Goal: Task Accomplishment & Management: Complete application form

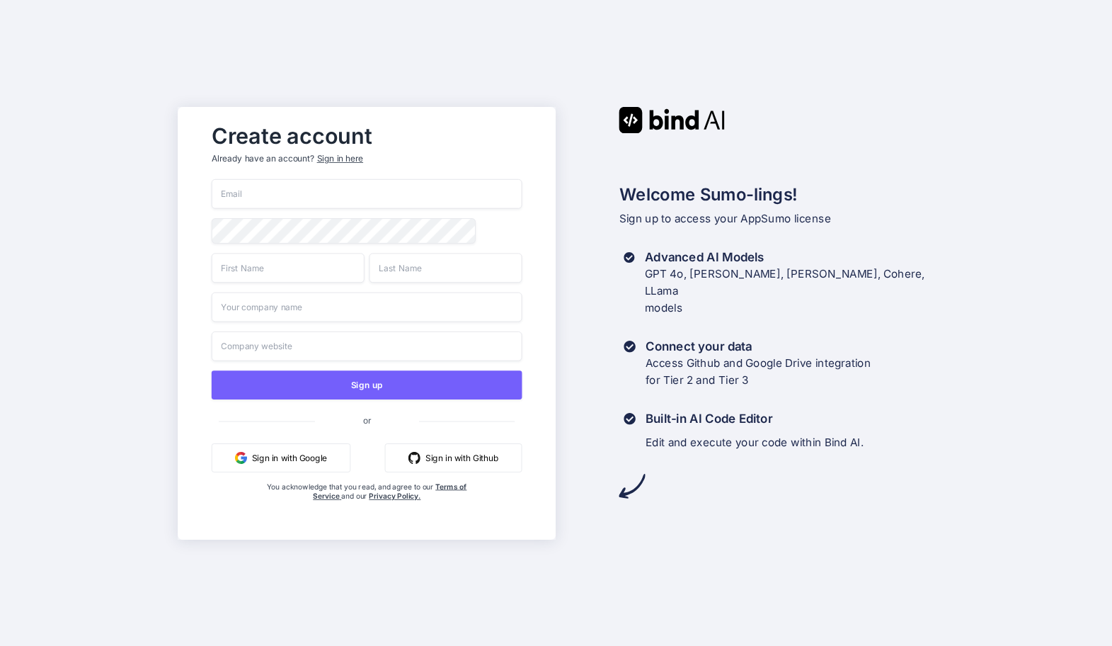
click at [314, 194] on input "email" at bounding box center [367, 194] width 311 height 30
type input "[EMAIL_ADDRESS][DOMAIN_NAME]"
click at [476, 225] on nordpass-icon at bounding box center [476, 230] width 0 height 10
type input "[PERSON_NAME]"
type input "So"
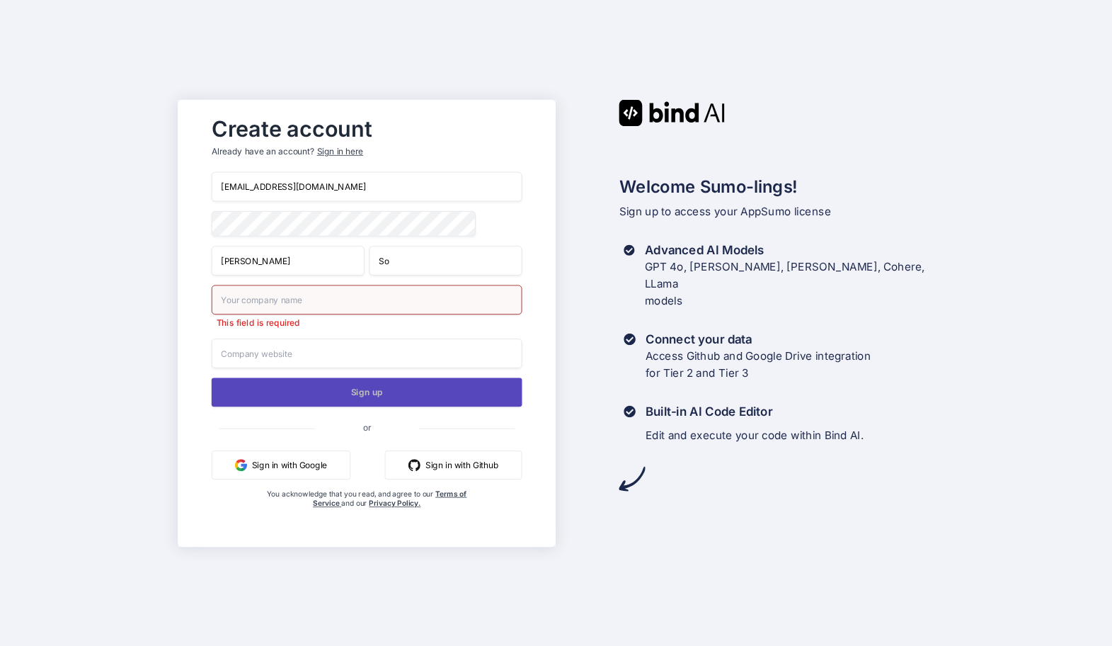
click at [346, 391] on button "Sign up" at bounding box center [367, 391] width 311 height 29
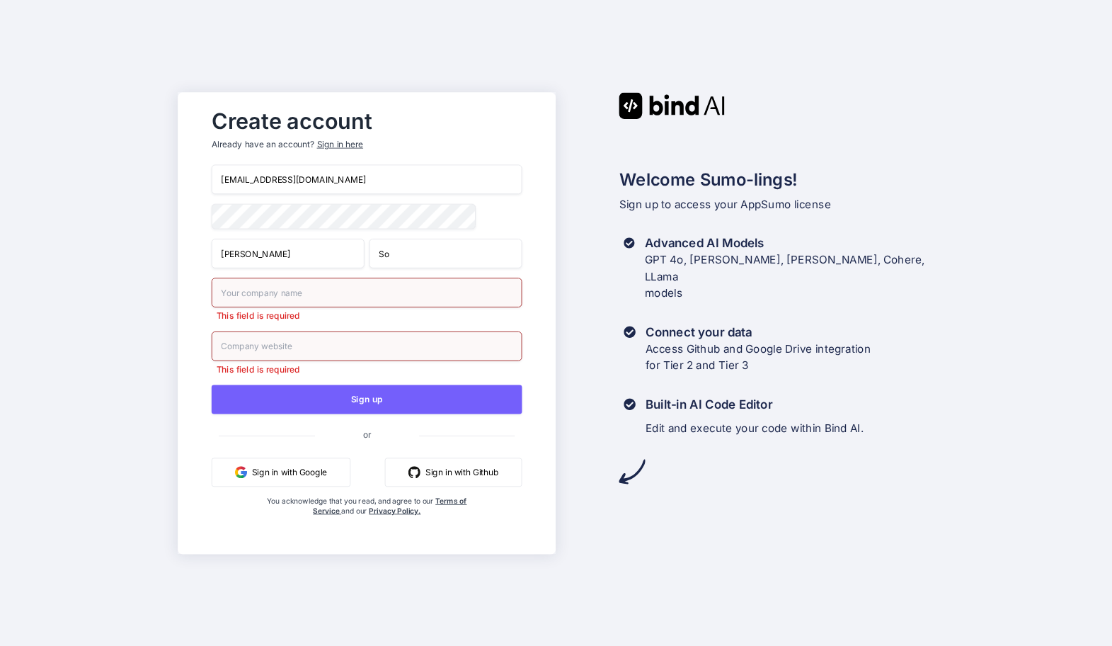
click at [275, 293] on input "text" at bounding box center [367, 292] width 311 height 30
type input "I"
type input "J"
type input "IDEA Initiative"
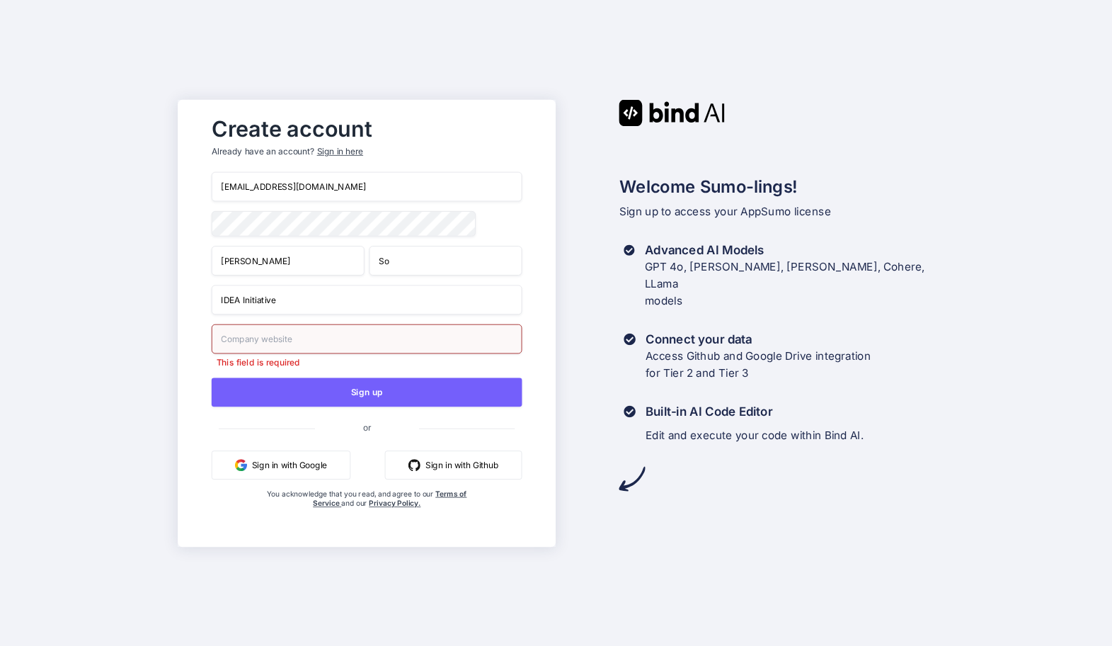
paste input "https://www.ignitetheidea.org/"
type input "https://www.ignitetheidea.org/"
drag, startPoint x: 351, startPoint y: 331, endPoint x: 166, endPoint y: 325, distance: 184.8
click at [166, 325] on div "Create account Already have an account? Sign in here so.anthonyd@gmail.com Anth…" at bounding box center [556, 323] width 1112 height 646
drag, startPoint x: 364, startPoint y: 338, endPoint x: 200, endPoint y: 328, distance: 163.8
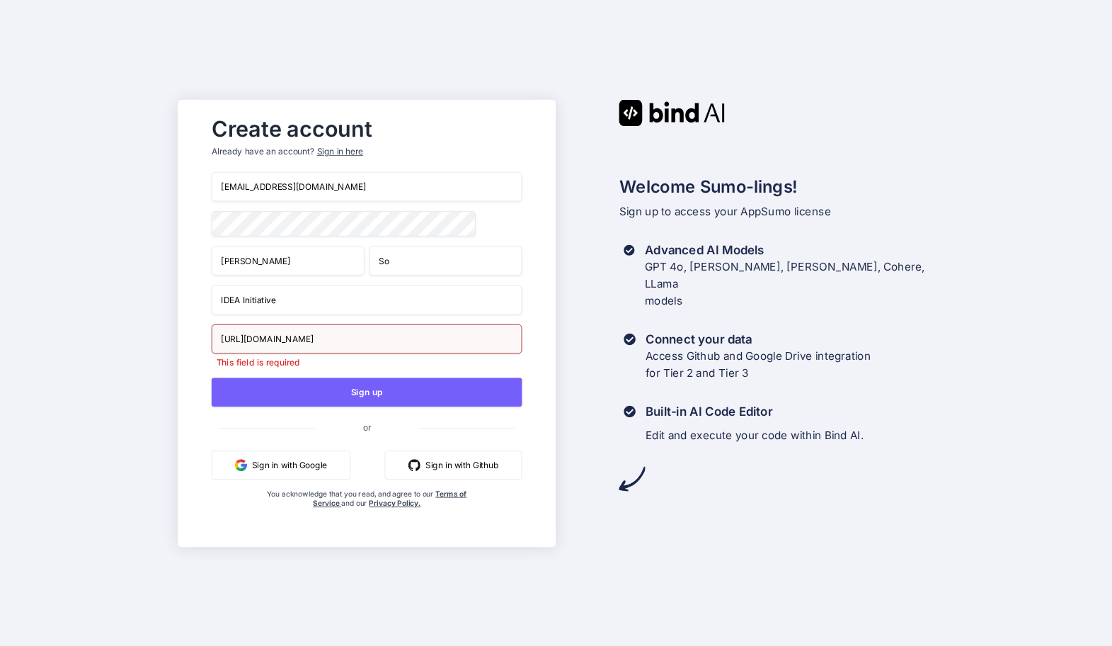
click at [200, 328] on div "Create account Already have an account? Sign in here so.anthonyd@gmail.com Anth…" at bounding box center [367, 323] width 340 height 428
drag, startPoint x: 280, startPoint y: 300, endPoint x: 168, endPoint y: 280, distance: 113.6
click at [168, 280] on div "Create account Already have an account? Sign in here so.anthonyd@gmail.com Anth…" at bounding box center [556, 323] width 1112 height 646
click at [293, 472] on button "Sign in with Google" at bounding box center [281, 464] width 139 height 29
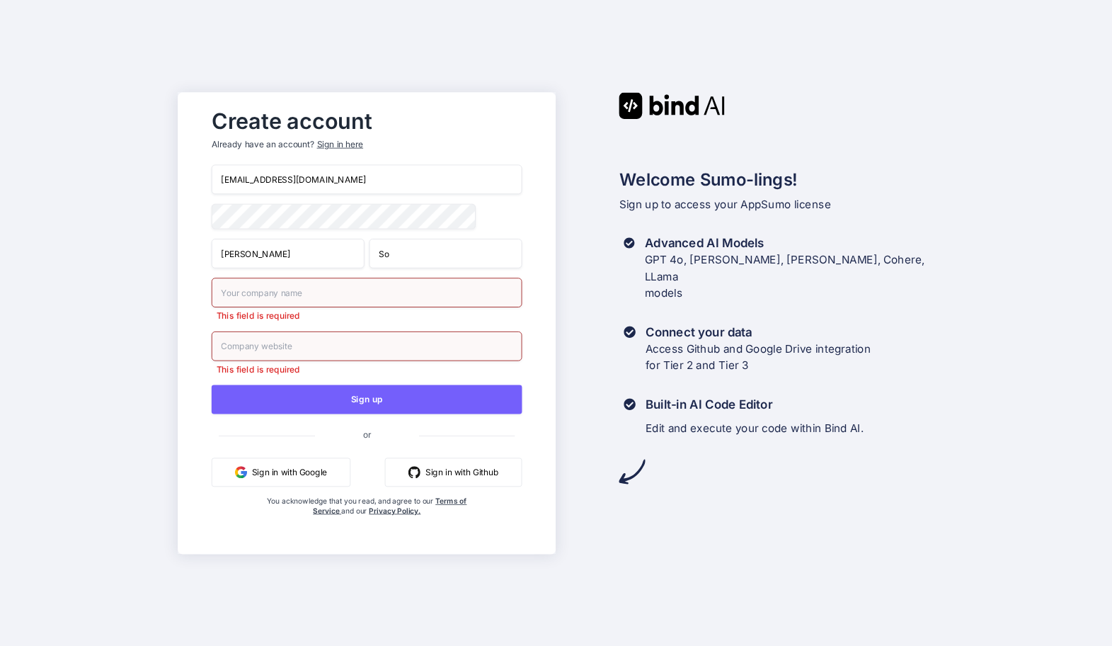
click at [293, 474] on button "Sign in with Google" at bounding box center [281, 471] width 139 height 29
click at [132, 211] on div "Create account Already have an account? Sign in here so.anthonyd@gmail.com Anth…" at bounding box center [556, 323] width 1112 height 646
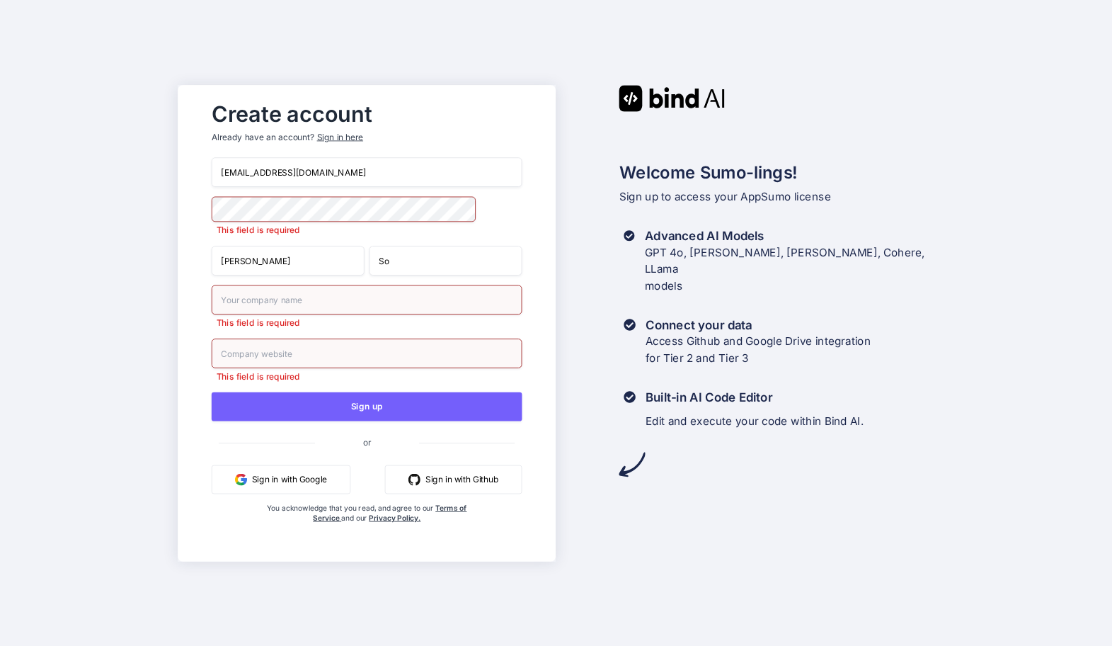
drag, startPoint x: 326, startPoint y: 171, endPoint x: 91, endPoint y: 151, distance: 236.6
click at [91, 154] on div "Create account Already have an account? Sign in here so.anthonyd@gmail.com This…" at bounding box center [556, 323] width 1112 height 646
type input "s"
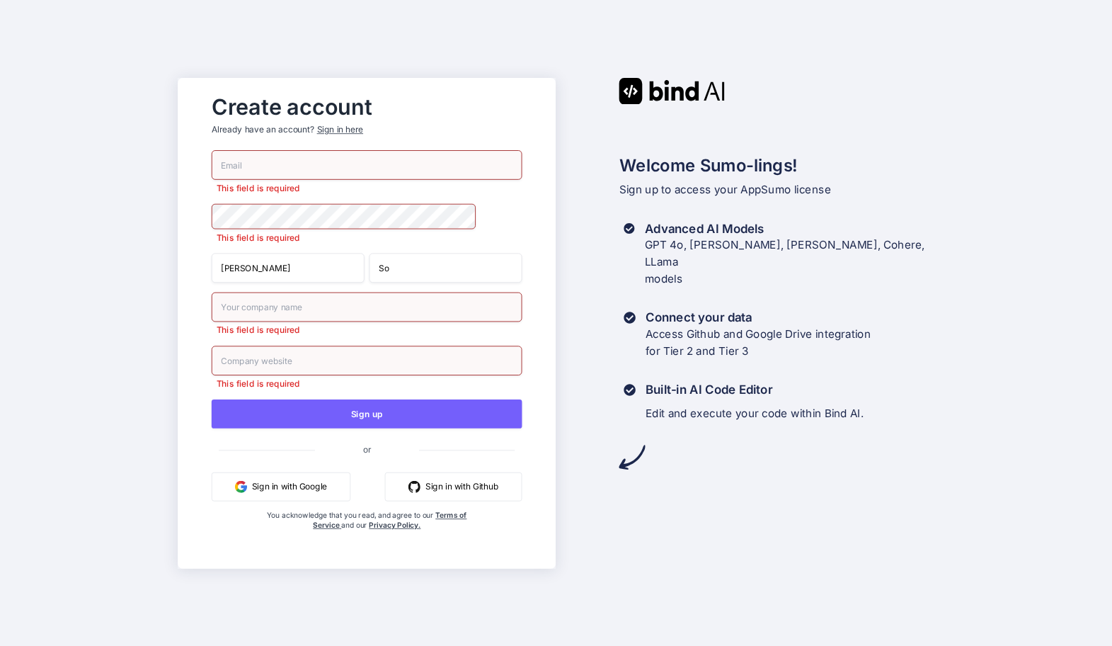
click at [280, 486] on button "Sign in with Google" at bounding box center [281, 485] width 139 height 29
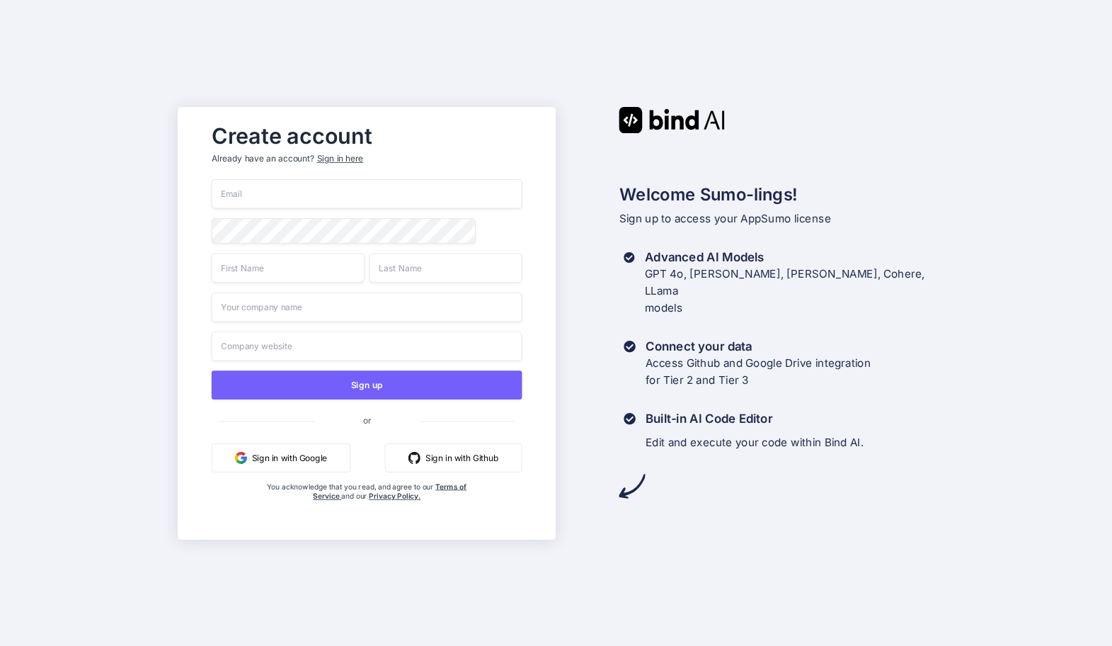
click at [326, 464] on button "Sign in with Google" at bounding box center [281, 456] width 139 height 29
click at [317, 465] on button "Sign in with Google" at bounding box center [281, 456] width 139 height 29
click at [315, 457] on button "Sign in with Google" at bounding box center [281, 456] width 139 height 29
click at [314, 456] on button "Sign in with Google" at bounding box center [281, 456] width 139 height 29
click at [303, 461] on button "Sign in with Google" at bounding box center [281, 456] width 139 height 29
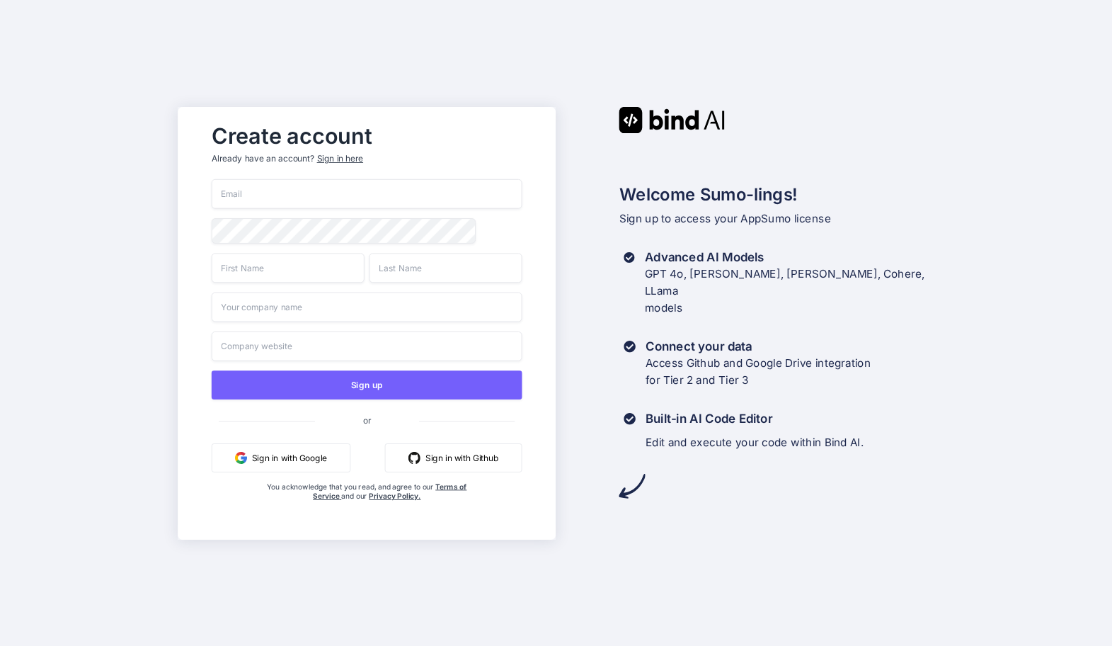
click at [303, 461] on button "Sign in with Google" at bounding box center [281, 456] width 139 height 29
click at [333, 194] on input "email" at bounding box center [367, 194] width 311 height 30
type input "[EMAIL_ADDRESS][DOMAIN_NAME]"
click at [268, 462] on button "Sign in with Google" at bounding box center [281, 456] width 139 height 29
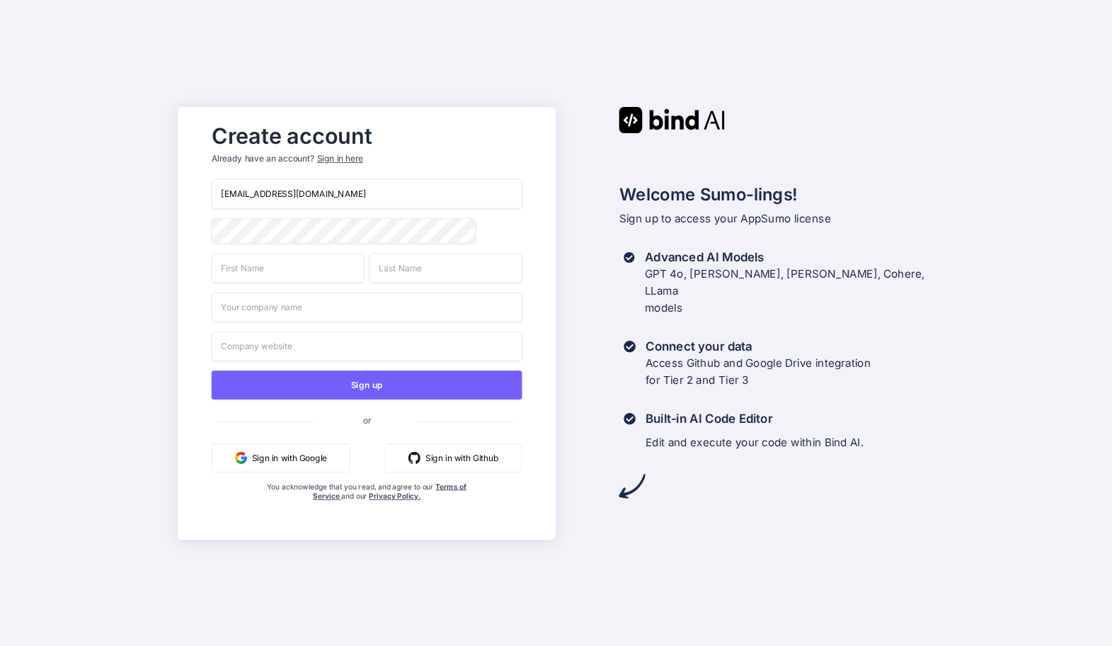
click at [268, 462] on button "Sign in with Google" at bounding box center [281, 456] width 139 height 29
click at [270, 467] on button "Sign in with Google" at bounding box center [281, 456] width 139 height 29
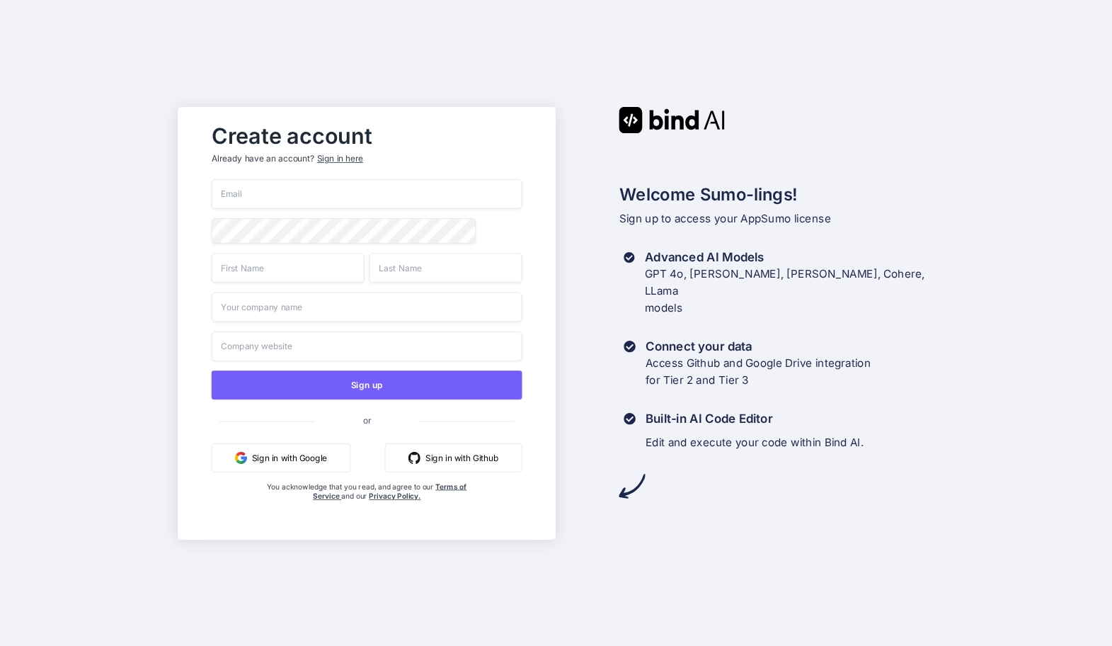
click at [270, 457] on button "Sign in with Google" at bounding box center [281, 456] width 139 height 29
click at [243, 458] on img "button" at bounding box center [241, 457] width 12 height 12
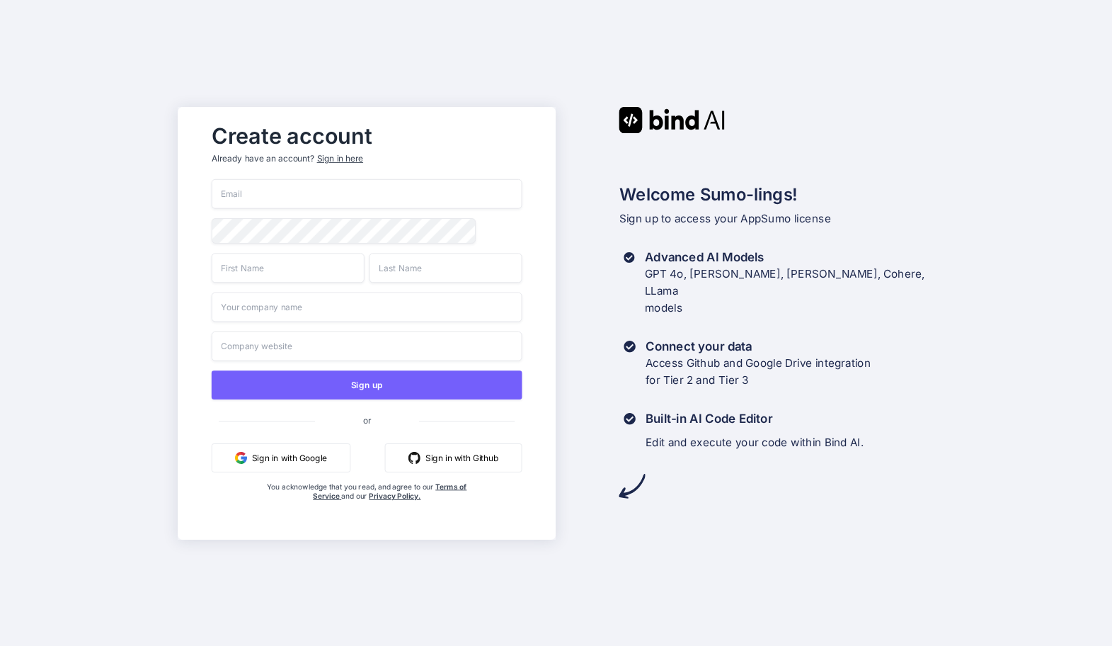
click at [337, 156] on div "Sign in here" at bounding box center [340, 158] width 46 height 12
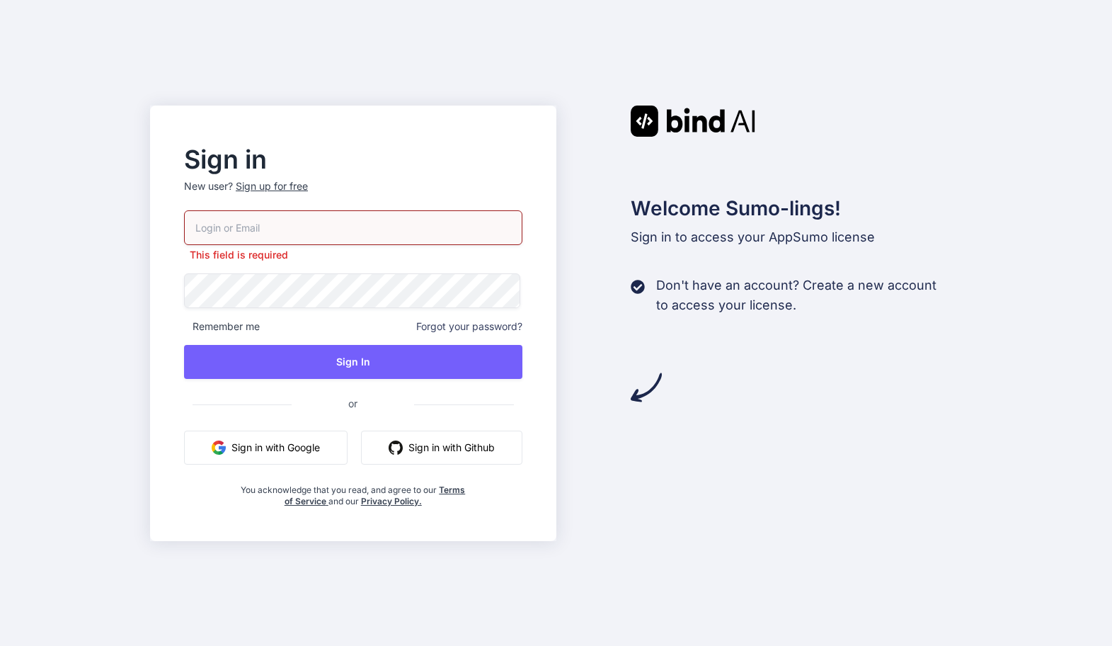
click at [321, 430] on button "Sign in with Google" at bounding box center [265, 447] width 163 height 34
click at [317, 446] on button "Sign in with Google" at bounding box center [265, 447] width 163 height 34
click at [220, 225] on input "email" at bounding box center [353, 227] width 338 height 35
type input "so.anthonyd@gmail.com"
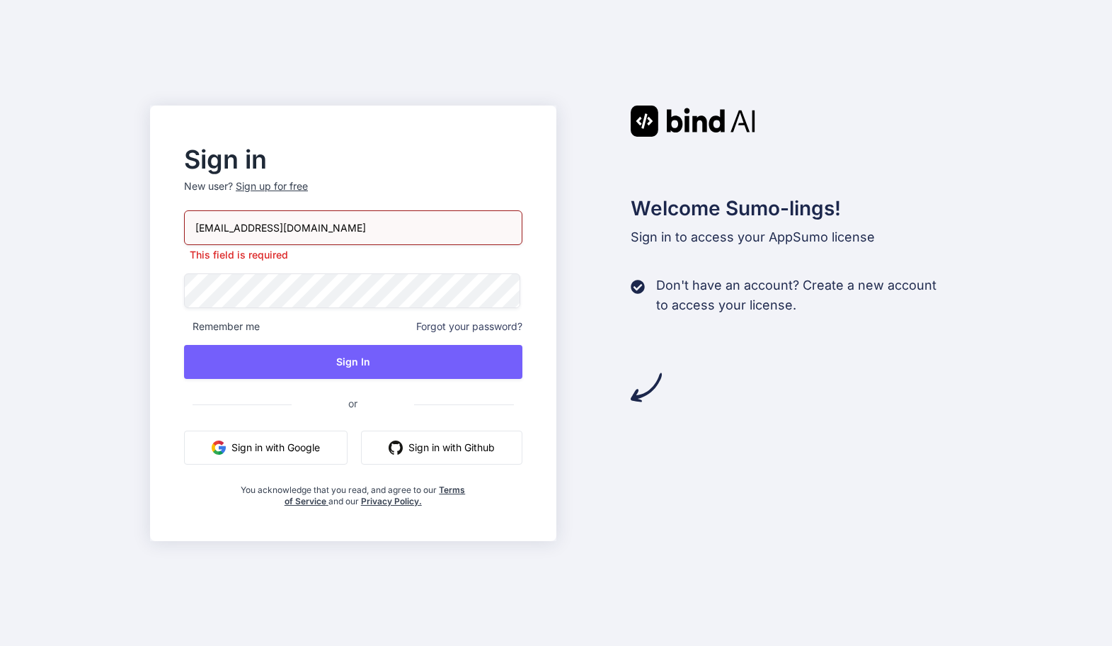
click at [225, 447] on button "Sign in with Google" at bounding box center [265, 447] width 163 height 34
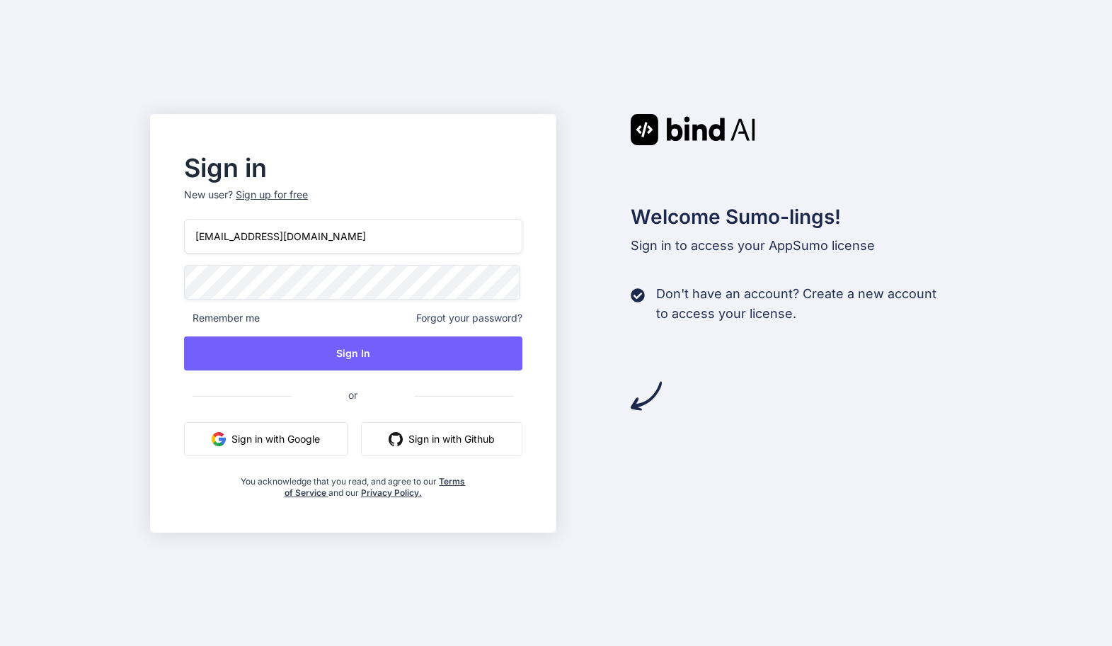
click at [225, 447] on button "Sign in with Google" at bounding box center [265, 439] width 163 height 34
click at [225, 442] on img "button" at bounding box center [219, 439] width 14 height 14
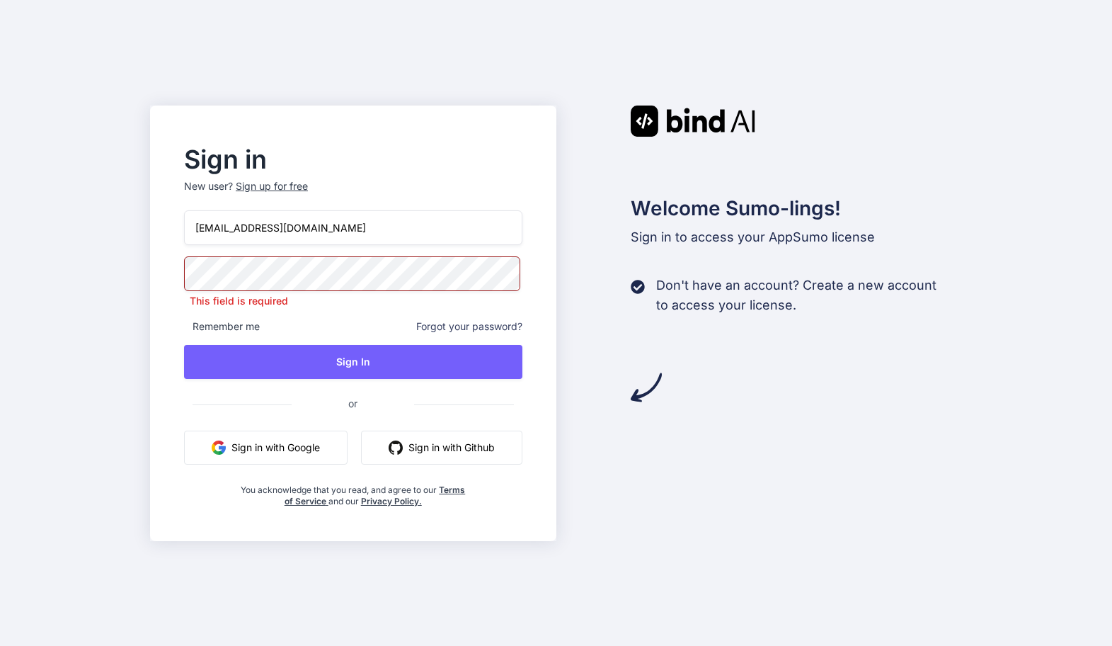
click at [460, 285] on div at bounding box center [353, 273] width 338 height 35
drag, startPoint x: 460, startPoint y: 285, endPoint x: 179, endPoint y: 268, distance: 281.5
click at [178, 268] on div "Sign in New user? Sign up for free so.anthonyd@gmail.com This field is required…" at bounding box center [353, 327] width 384 height 359
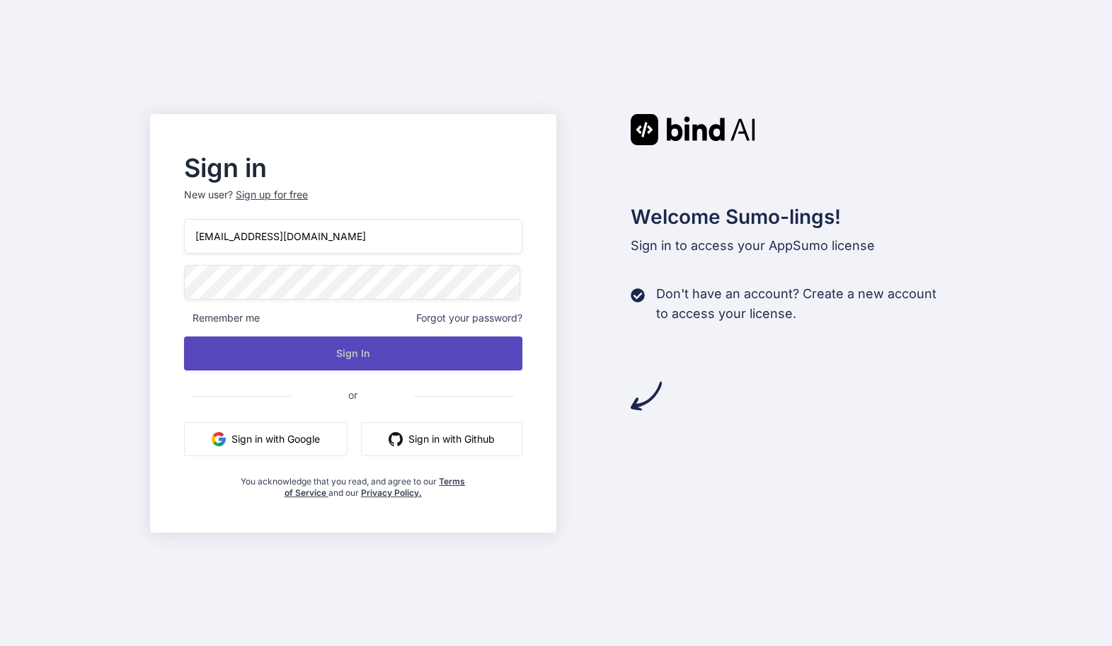
click at [388, 367] on button "Sign In" at bounding box center [353, 353] width 338 height 34
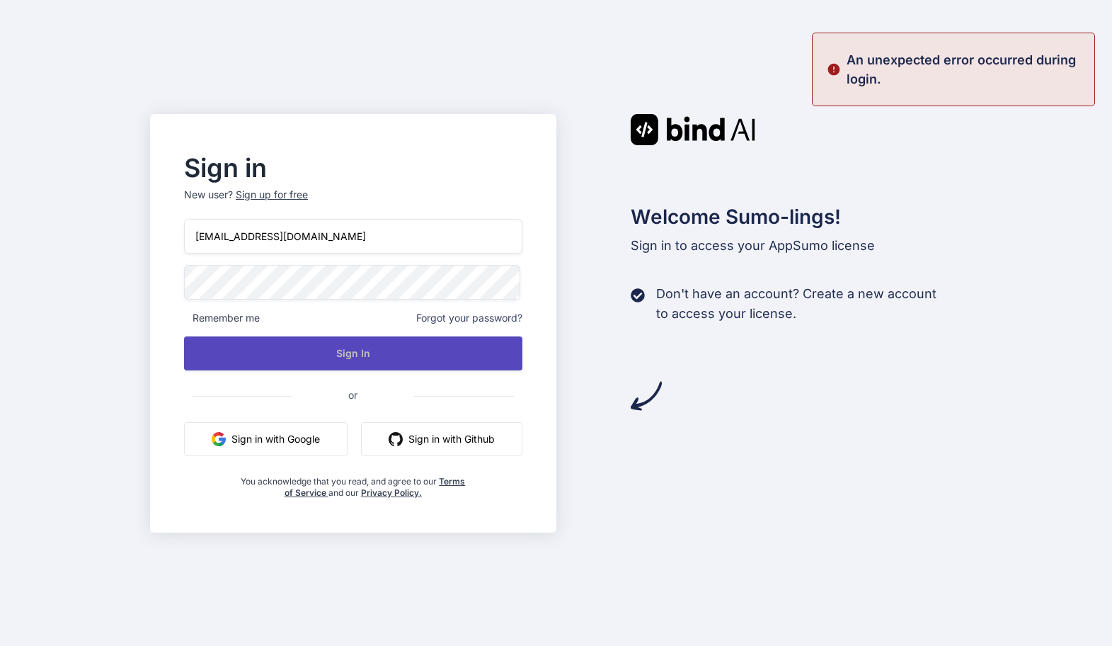
click at [382, 352] on button "Sign In" at bounding box center [353, 353] width 338 height 34
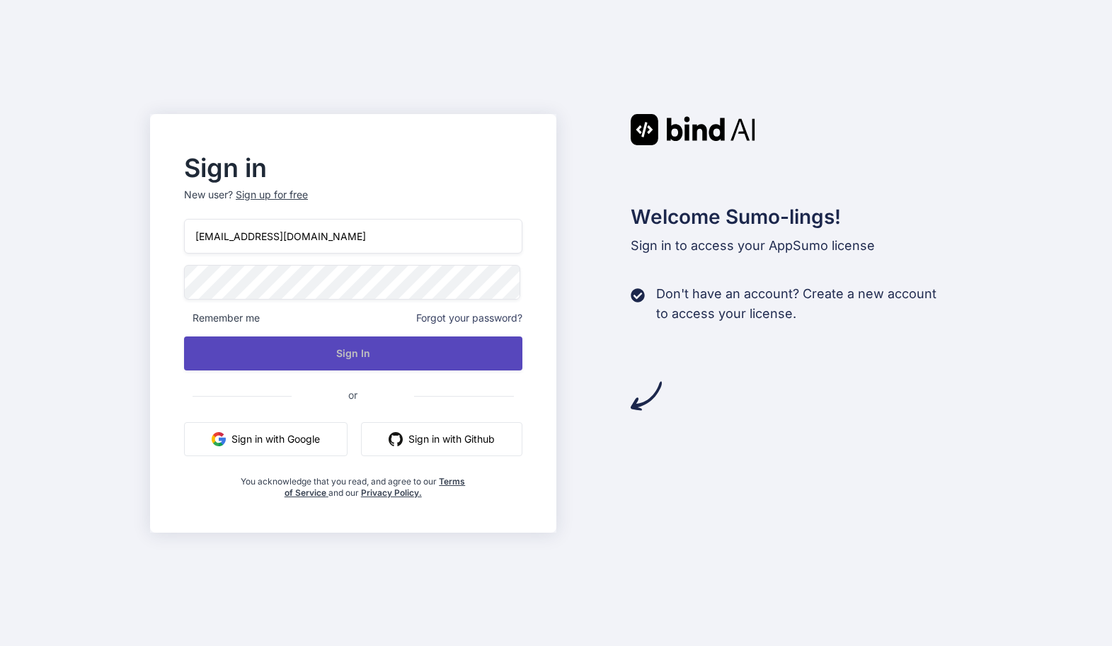
click at [331, 348] on button "Sign In" at bounding box center [353, 353] width 338 height 34
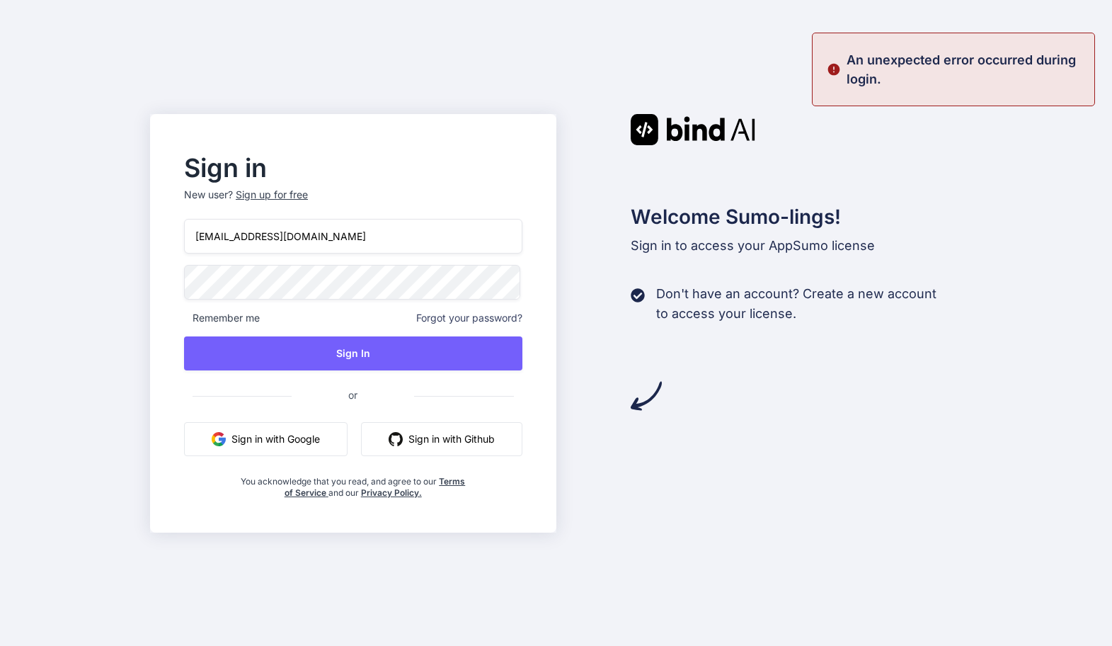
click at [830, 69] on img at bounding box center [834, 69] width 14 height 38
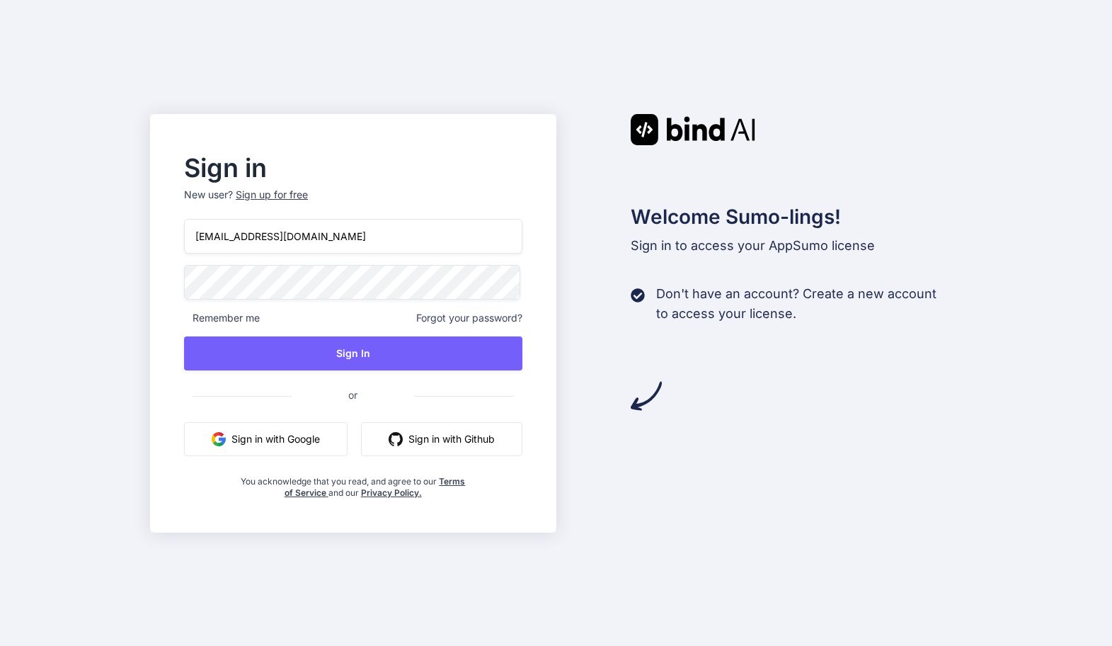
click at [832, 68] on div "Sign in New user? Sign up for free so.anthonyd@gmail.com Remember me Forgot you…" at bounding box center [556, 323] width 1112 height 646
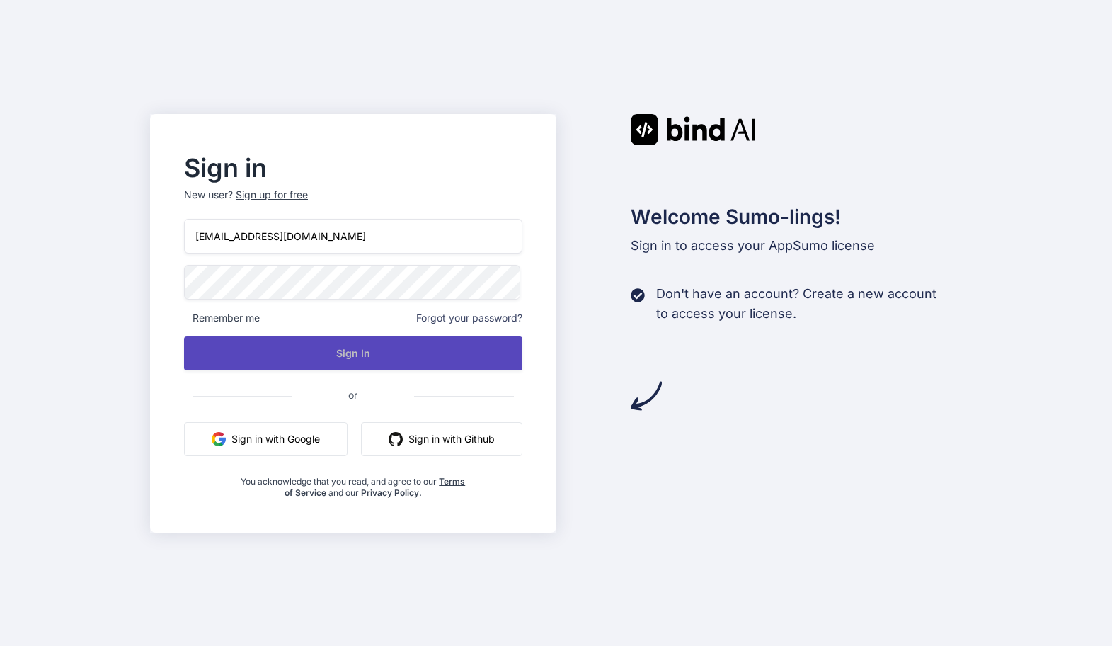
click at [480, 357] on button "Sign In" at bounding box center [353, 353] width 338 height 34
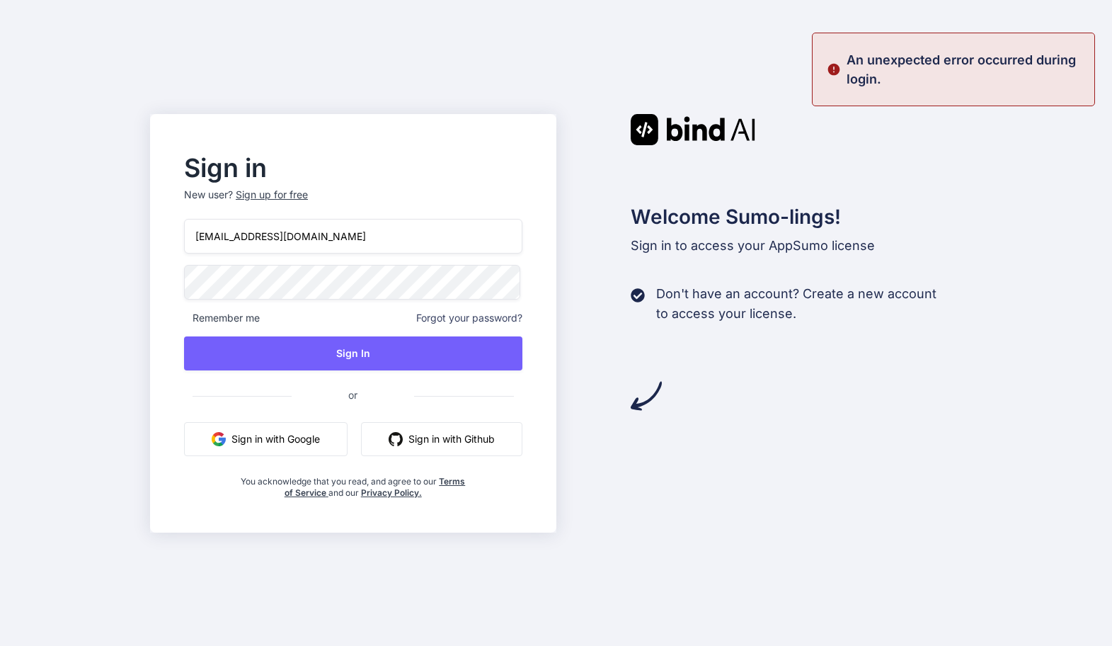
click at [300, 436] on button "Sign in with Google" at bounding box center [265, 439] width 163 height 34
click at [300, 435] on button "Sign in with Google" at bounding box center [265, 439] width 163 height 34
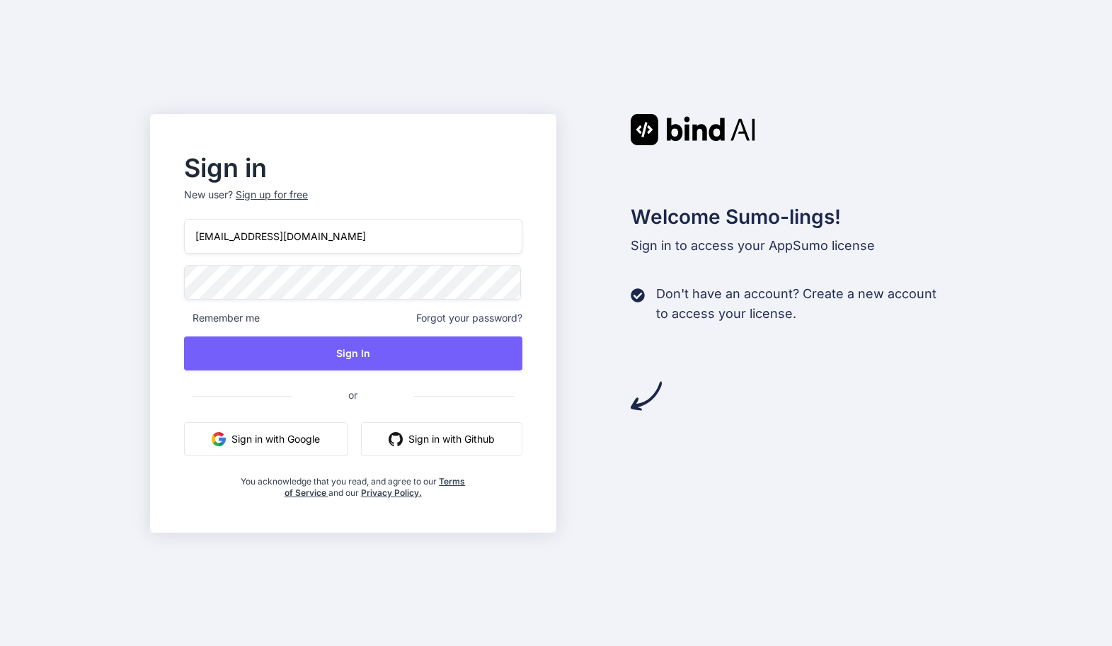
type input "[EMAIL_ADDRESS][DOMAIN_NAME]"
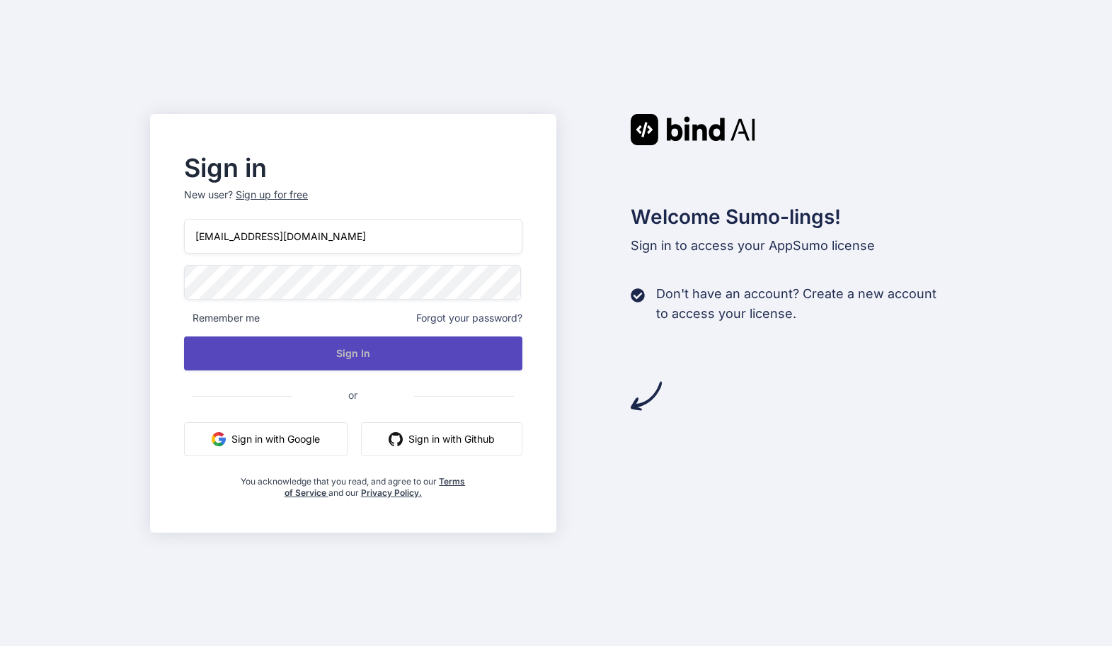
click at [309, 358] on button "Sign In" at bounding box center [353, 353] width 338 height 34
click at [374, 360] on button "Sign In" at bounding box center [353, 353] width 338 height 34
click at [267, 358] on button "Sign In" at bounding box center [353, 353] width 338 height 34
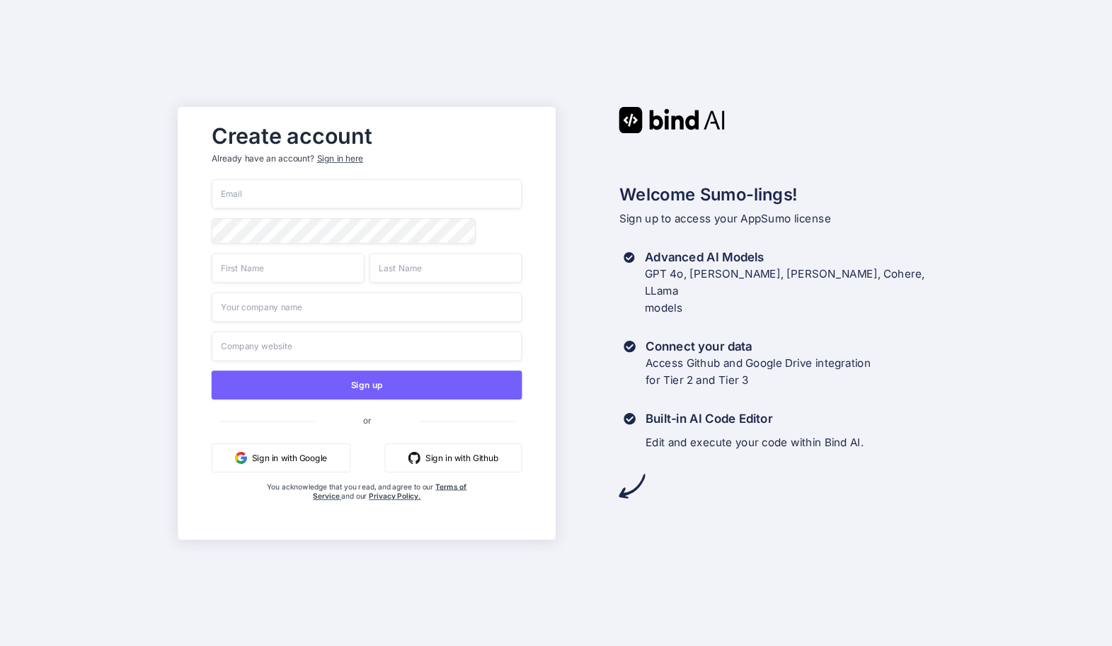
click at [243, 459] on img "button" at bounding box center [241, 457] width 12 height 12
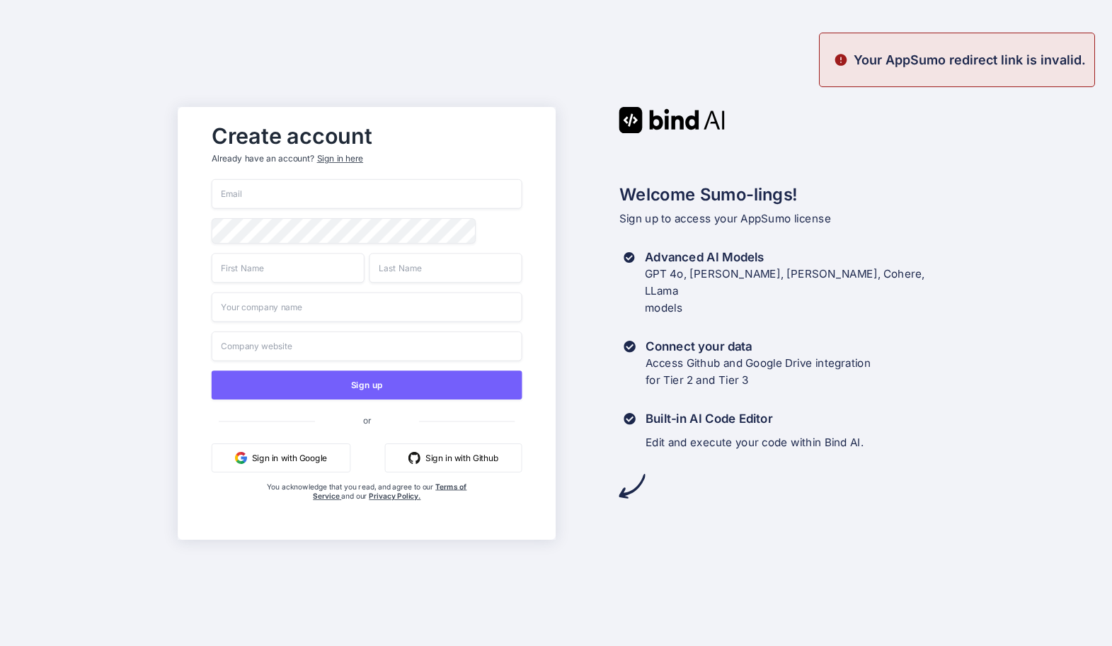
click at [243, 459] on img "button" at bounding box center [241, 457] width 12 height 12
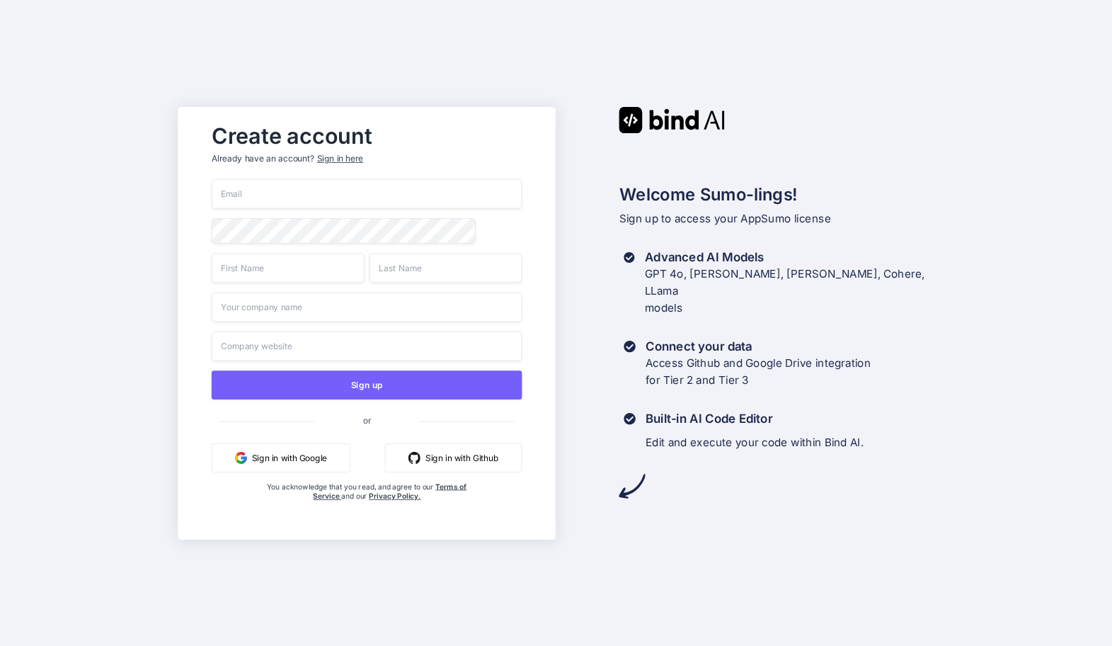
click at [292, 461] on button "Sign in with Google" at bounding box center [281, 456] width 139 height 29
click at [217, 48] on div "Create account Already have an account? Sign in here Sign up or Sign in with Go…" at bounding box center [556, 323] width 1112 height 646
click at [272, 459] on button "Sign in with Google" at bounding box center [281, 456] width 139 height 29
click at [246, 462] on img "button" at bounding box center [241, 457] width 12 height 12
click at [304, 464] on button "Sign in with Google" at bounding box center [281, 456] width 139 height 29
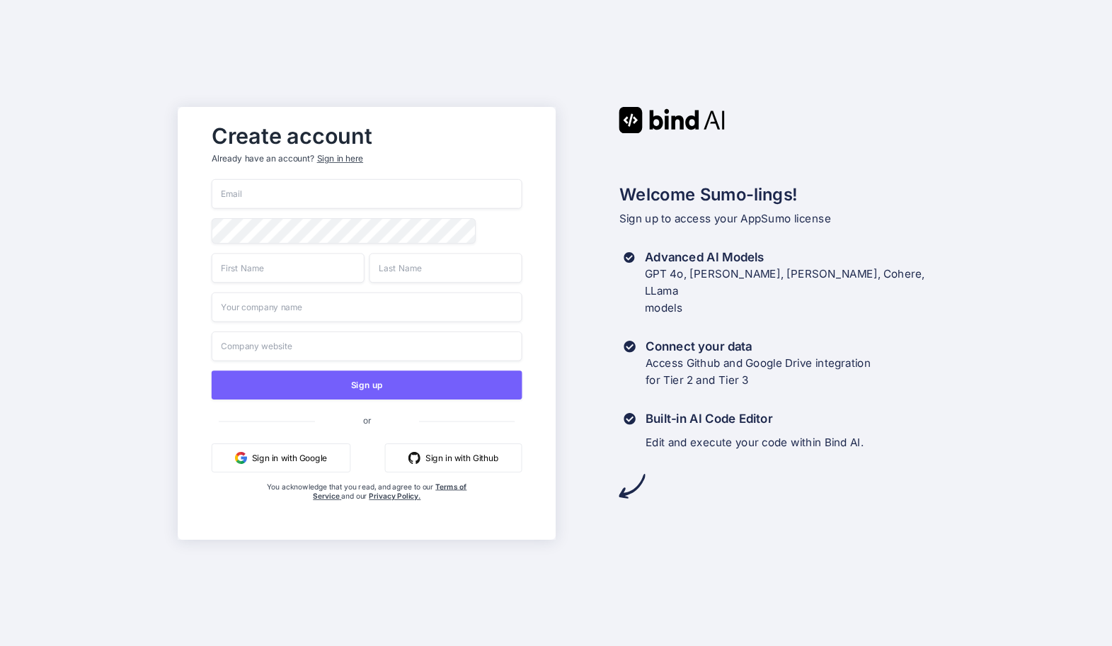
click at [330, 197] on input "email" at bounding box center [367, 194] width 311 height 30
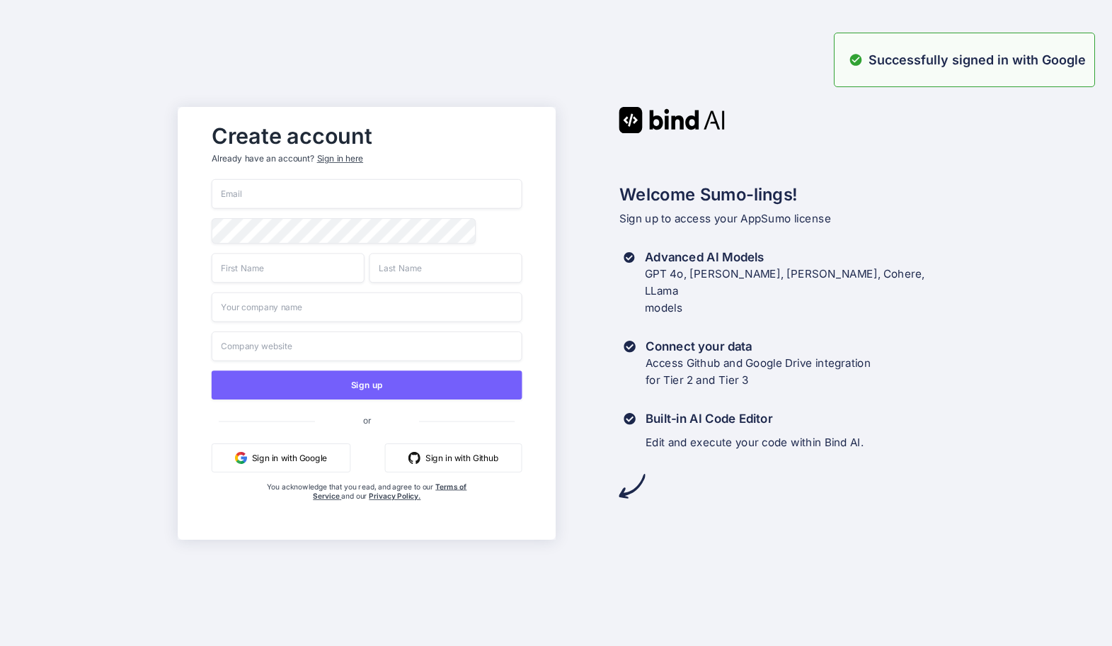
click at [910, 149] on div "Welcome Sumo-lings! Sign up to access your AppSumo license Advanced AI Models G…" at bounding box center [745, 303] width 378 height 392
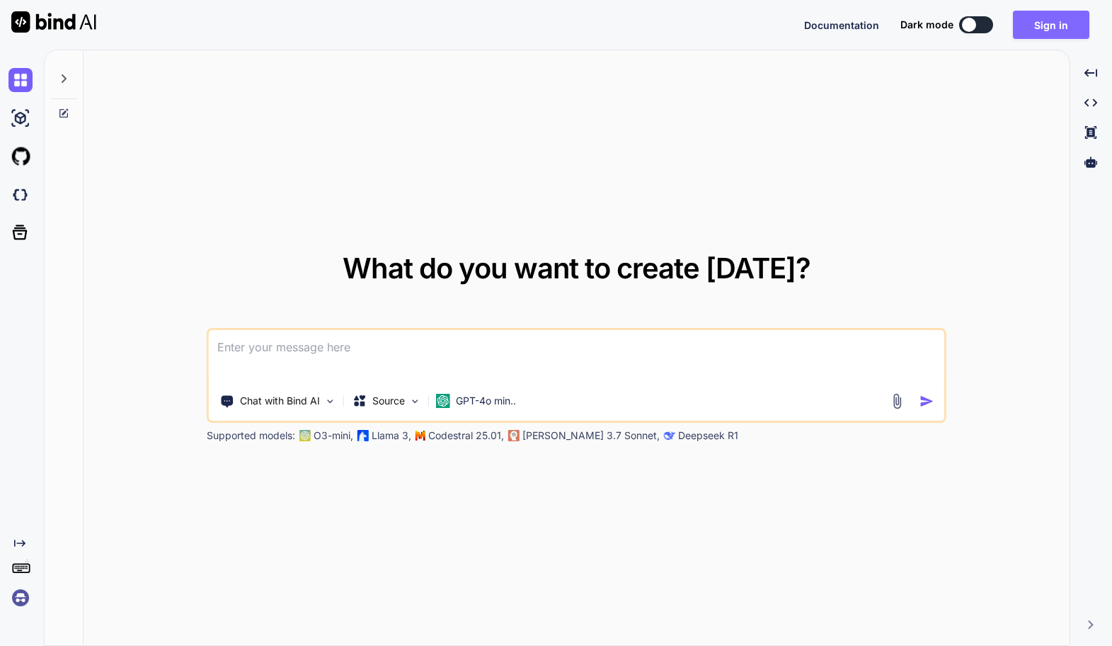
click at [1048, 25] on button "Sign in" at bounding box center [1051, 25] width 76 height 28
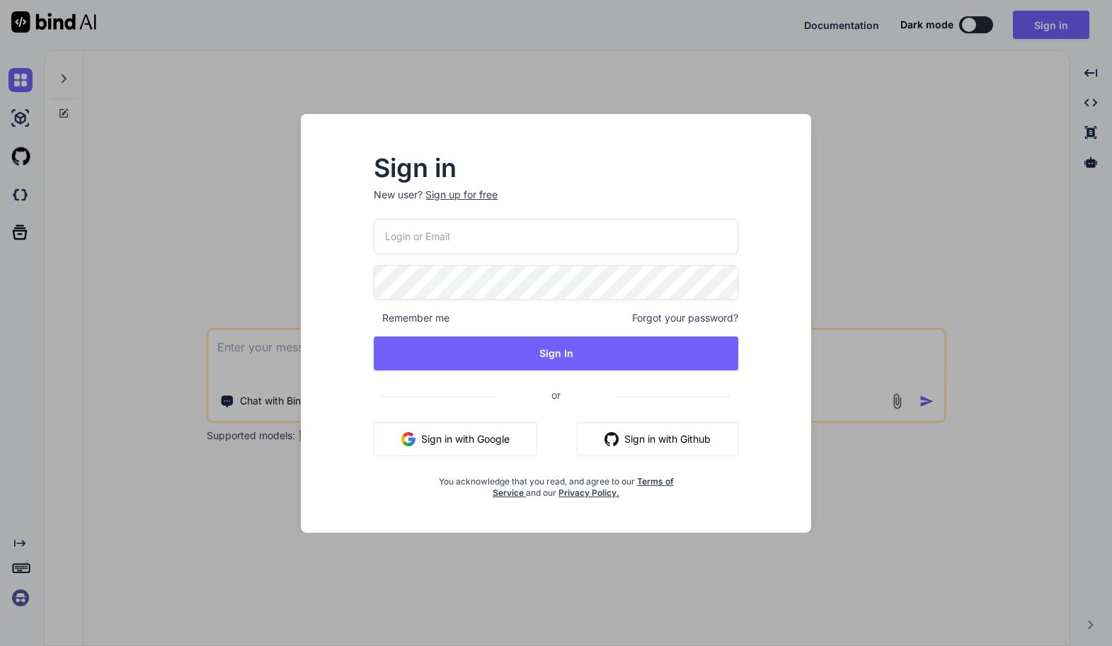
click at [484, 439] on button "Sign in with Google" at bounding box center [455, 439] width 163 height 34
click at [238, 502] on div "Sign in New user? Sign up for free Remember me Forgot your password? Sign In or…" at bounding box center [556, 323] width 1112 height 646
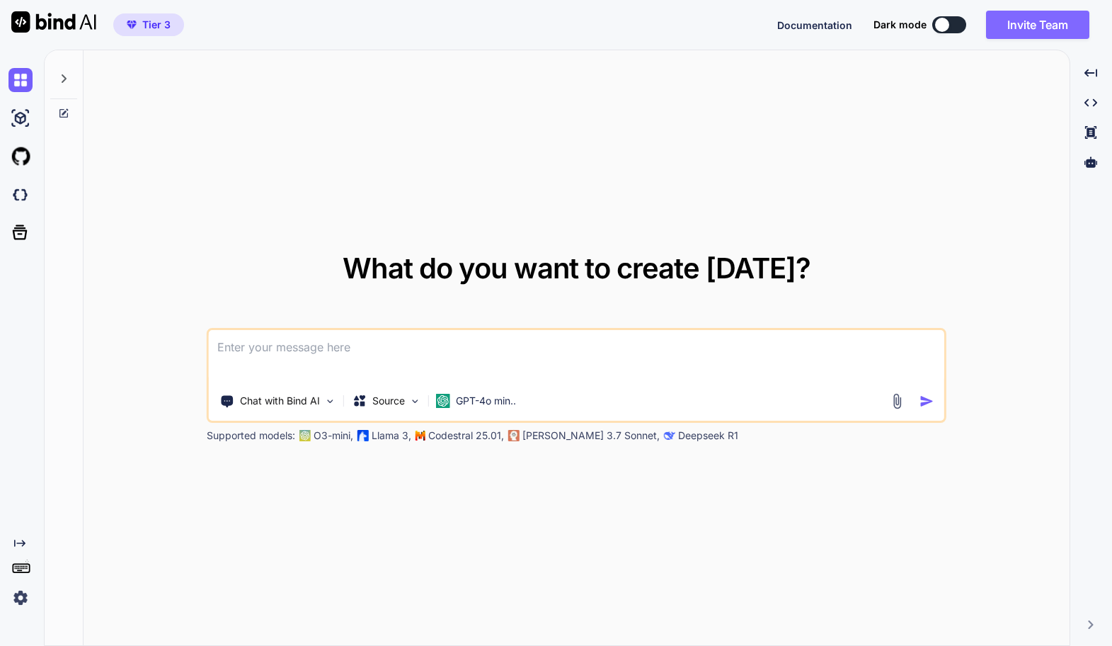
click at [1022, 33] on button "Invite Team" at bounding box center [1037, 25] width 103 height 28
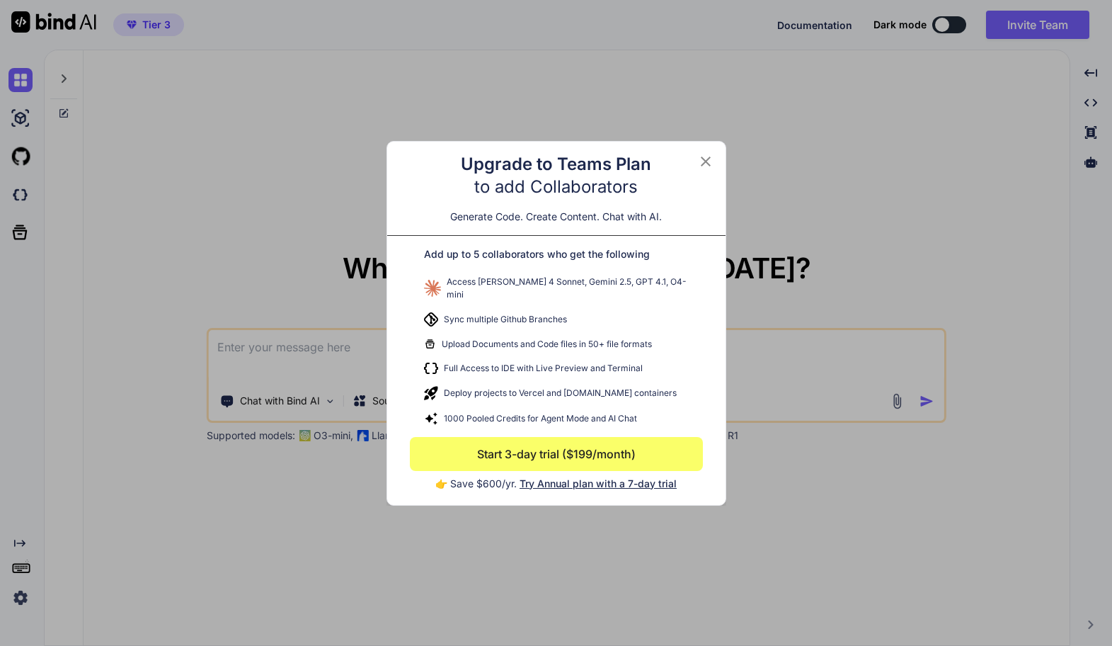
click at [705, 166] on icon at bounding box center [706, 161] width 10 height 10
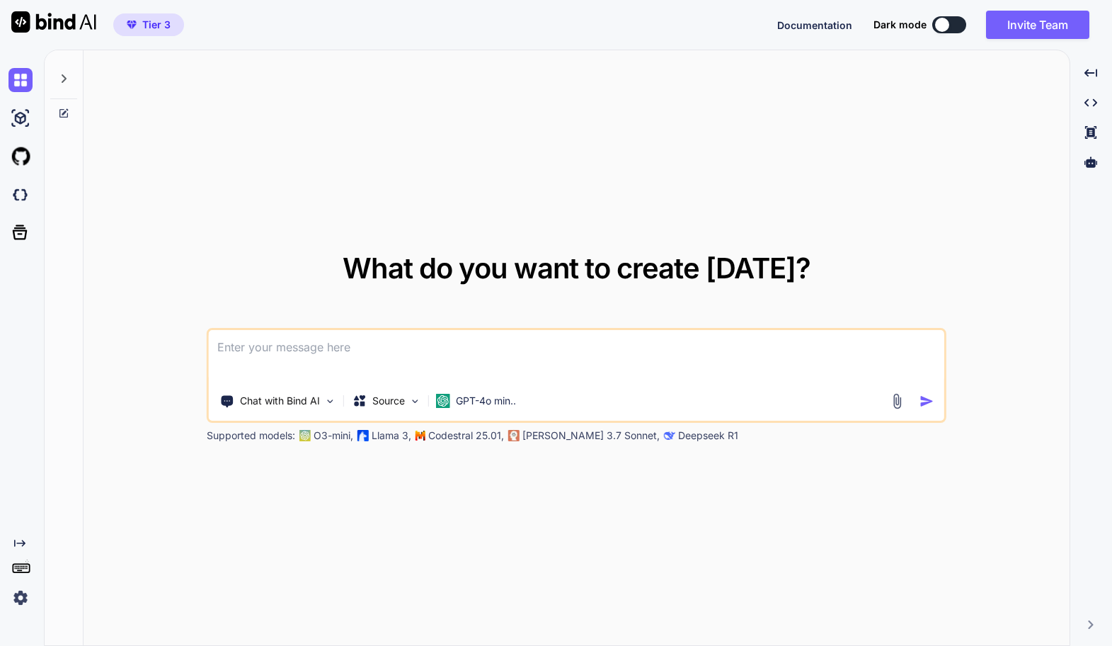
click at [149, 22] on span "Tier 3" at bounding box center [156, 25] width 28 height 14
click at [23, 80] on img at bounding box center [20, 80] width 24 height 24
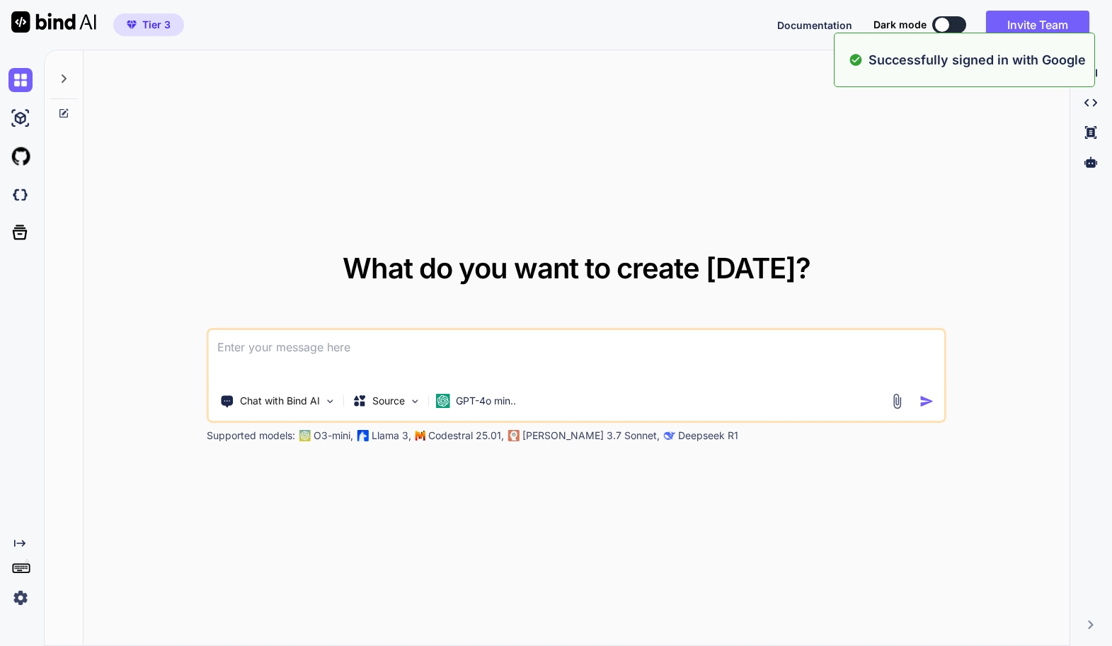
type textarea "x"
